Goal: Navigation & Orientation: Find specific page/section

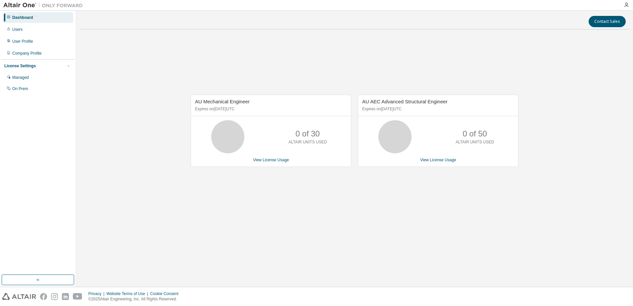
click at [420, 64] on div "AU Mechanical Engineer Expires on [DATE] UTC 0 of 30 ALTAIR UNITS USED View Lic…" at bounding box center [354, 134] width 550 height 199
